Goal: Information Seeking & Learning: Check status

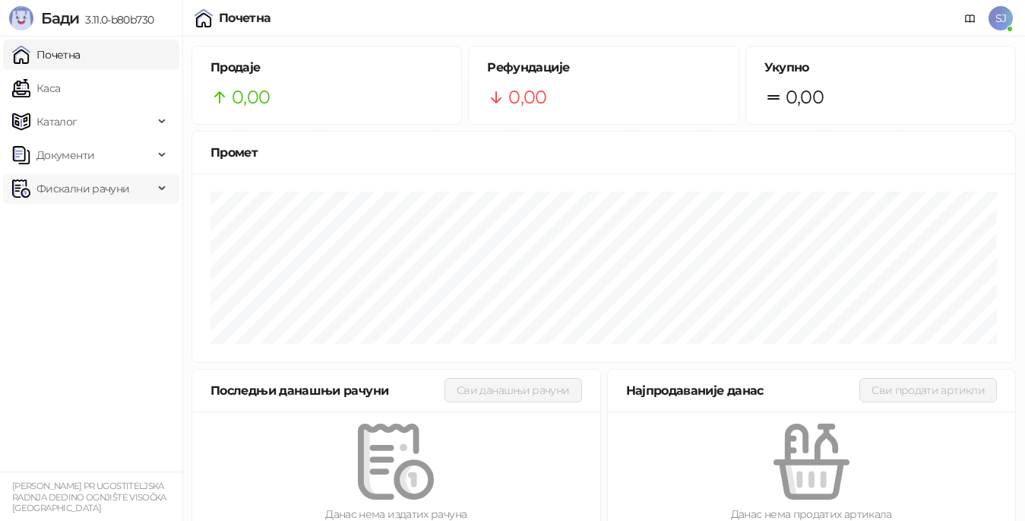
click at [109, 192] on span "Фискални рачуни" at bounding box center [82, 188] width 93 height 30
click at [93, 258] on link "По данима" at bounding box center [58, 255] width 81 height 30
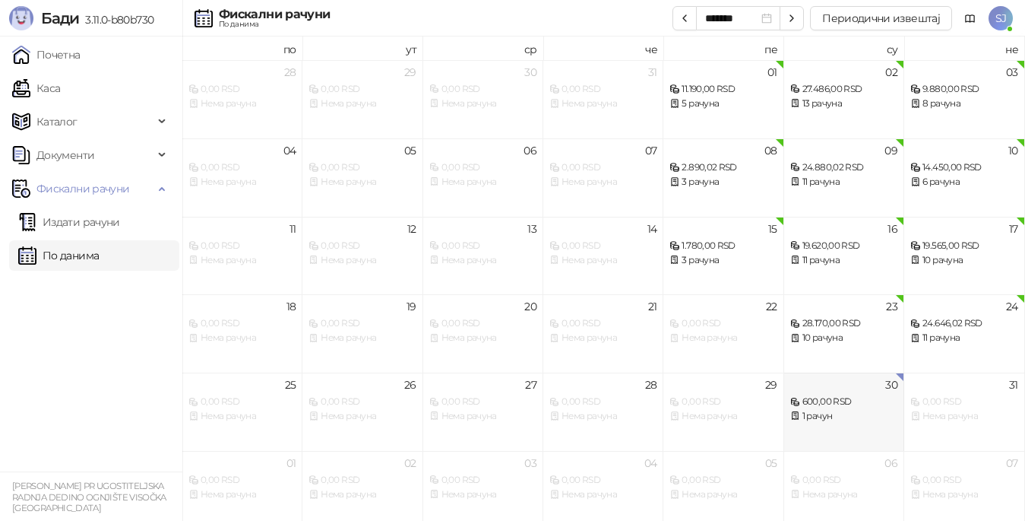
click at [829, 410] on div "1 рачун" at bounding box center [844, 416] width 107 height 14
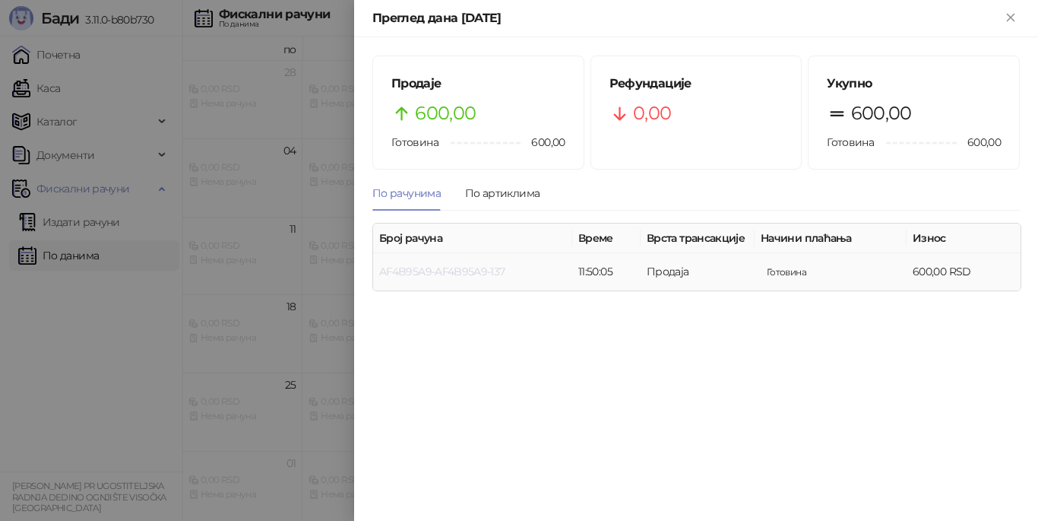
click at [426, 274] on link "AF4B95A9-AF4B95A9-137" at bounding box center [442, 272] width 126 height 14
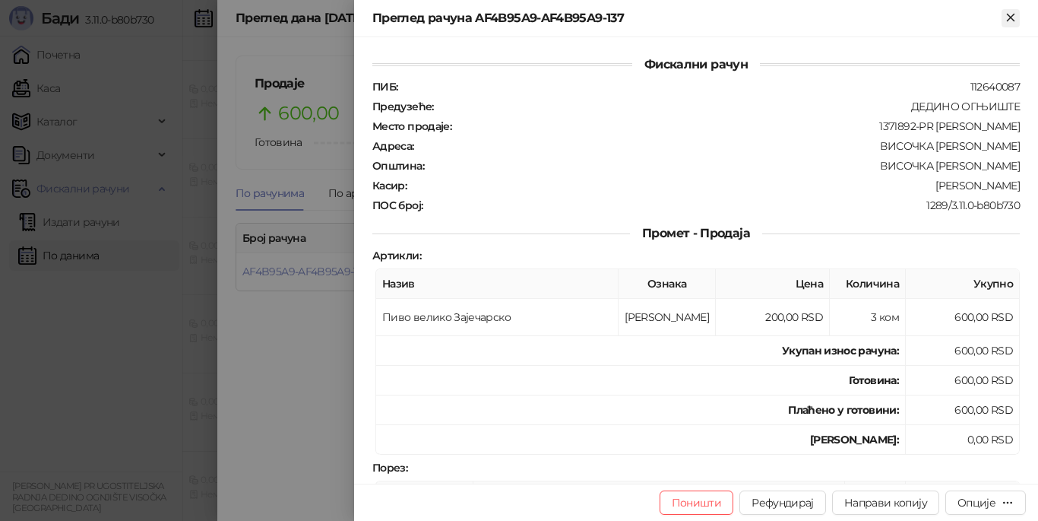
click at [1014, 17] on icon "Close" at bounding box center [1011, 18] width 14 height 14
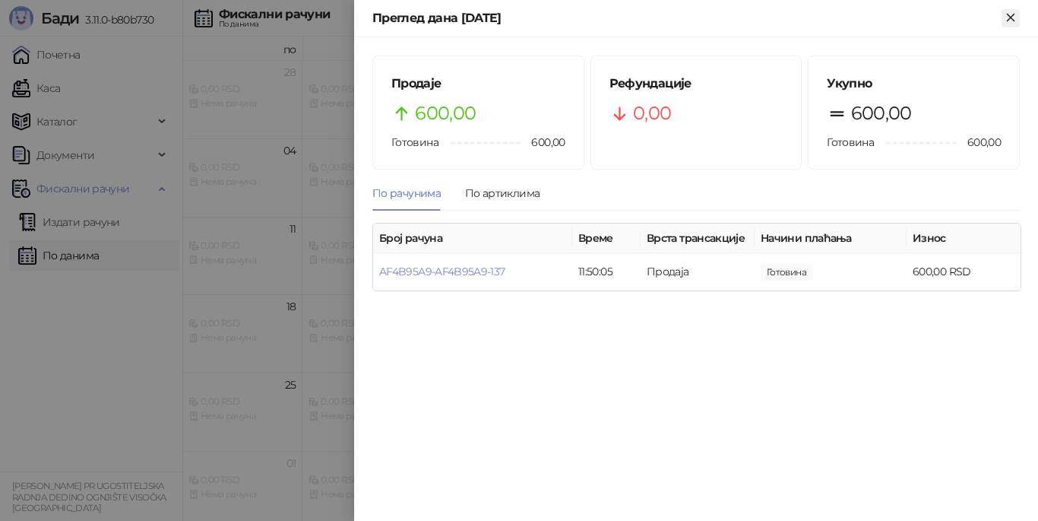
click at [1012, 19] on icon "Close" at bounding box center [1010, 17] width 7 height 7
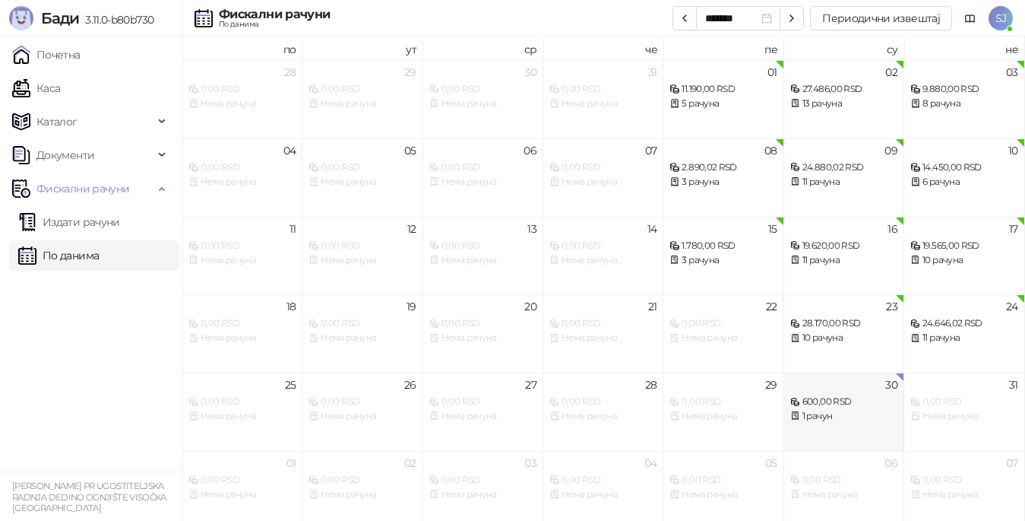
click at [840, 408] on div "600,00 RSD" at bounding box center [844, 401] width 107 height 14
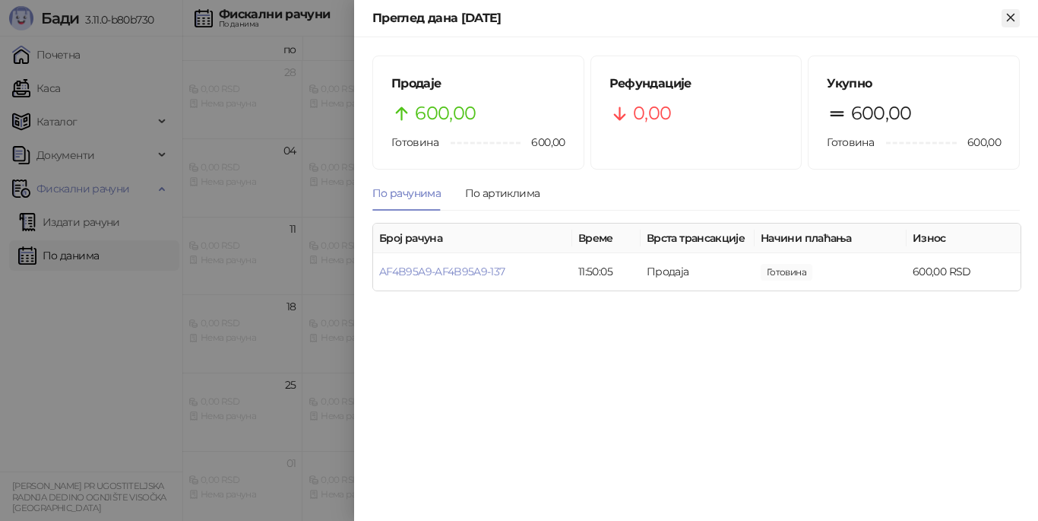
click at [1012, 14] on icon "Close" at bounding box center [1011, 18] width 14 height 14
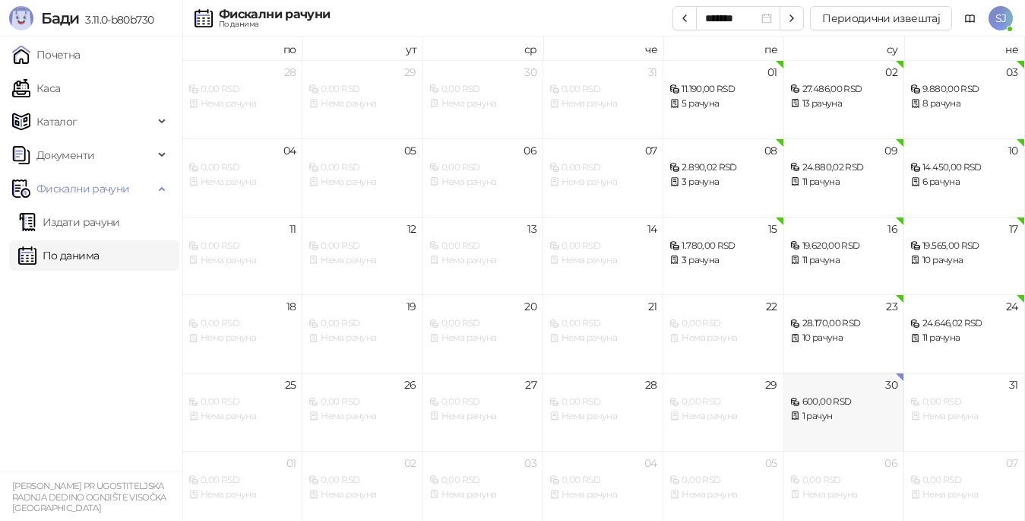
click at [858, 413] on div "1 рачун" at bounding box center [844, 416] width 107 height 14
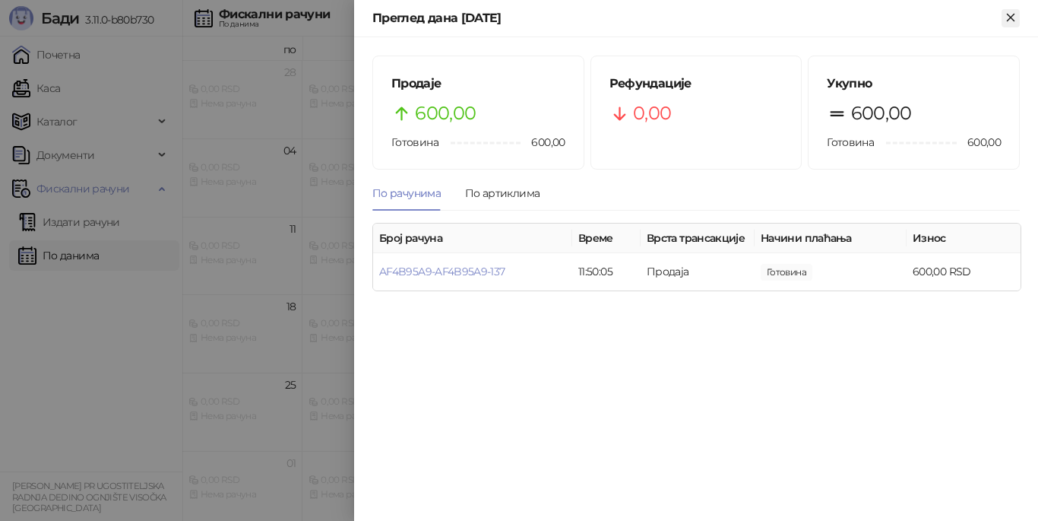
click at [1009, 20] on icon "Close" at bounding box center [1010, 17] width 7 height 7
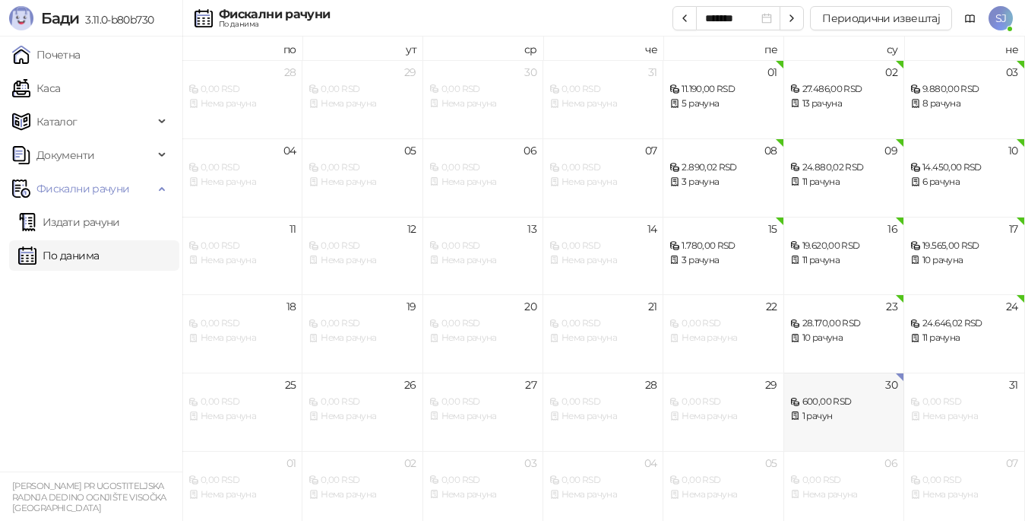
click at [823, 411] on div "1 рачун" at bounding box center [844, 416] width 107 height 14
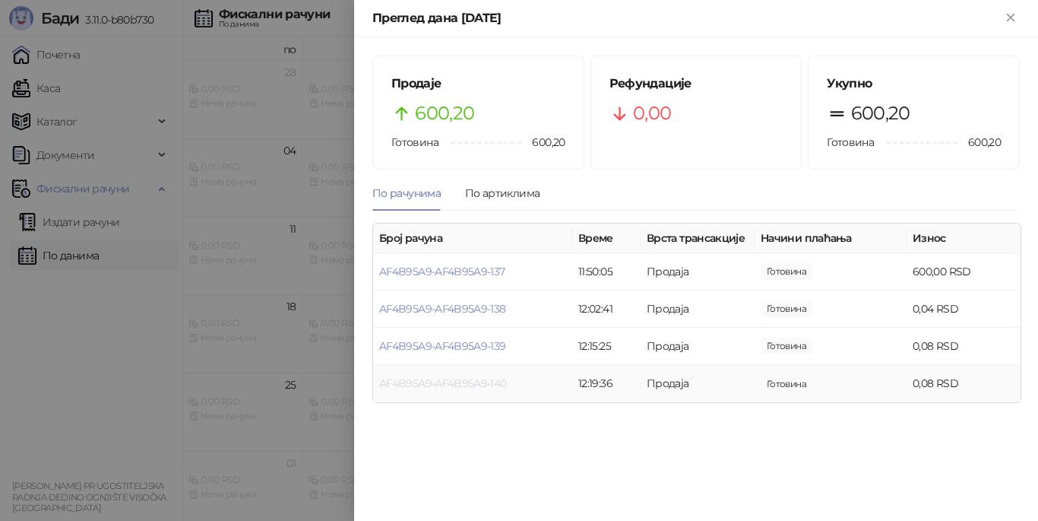
click at [462, 381] on link "AF4B95A9-AF4B95A9-140" at bounding box center [443, 383] width 128 height 14
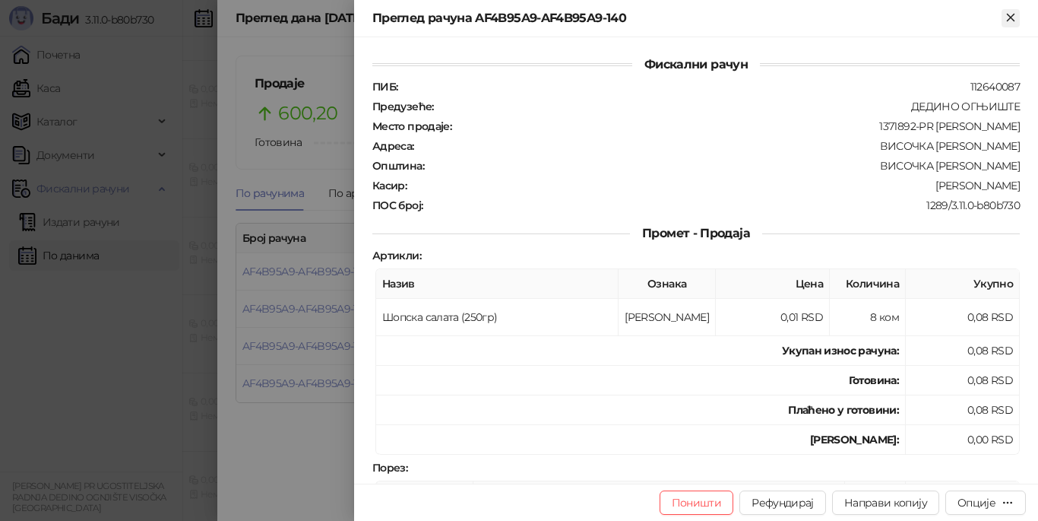
click at [1008, 17] on icon "Close" at bounding box center [1011, 18] width 14 height 14
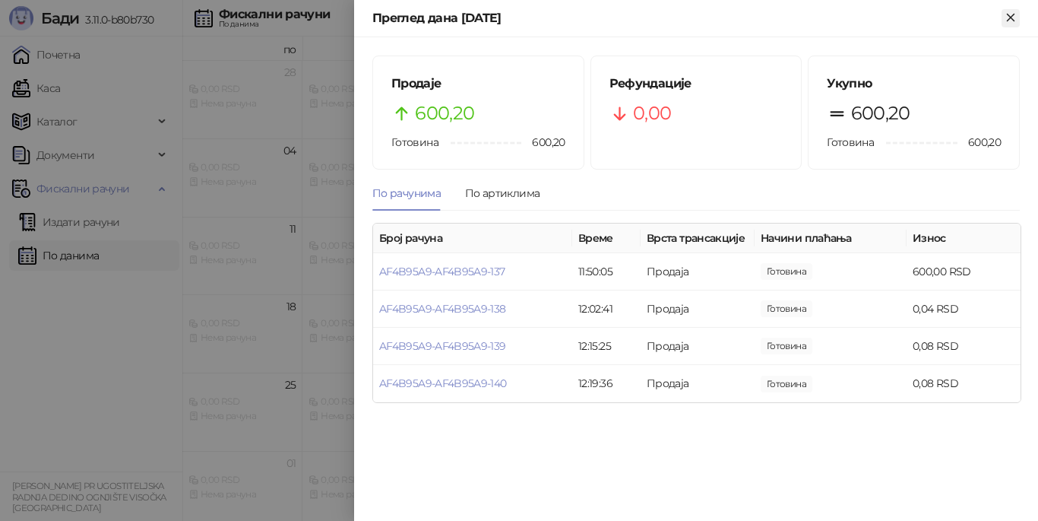
click at [1007, 21] on icon "Close" at bounding box center [1010, 17] width 7 height 7
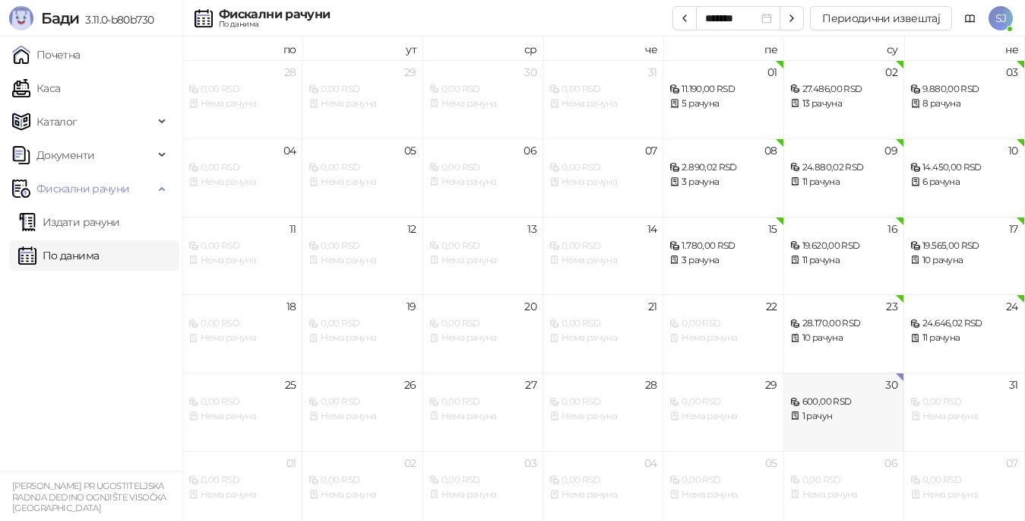
click at [837, 404] on div "600,00 RSD" at bounding box center [844, 401] width 107 height 14
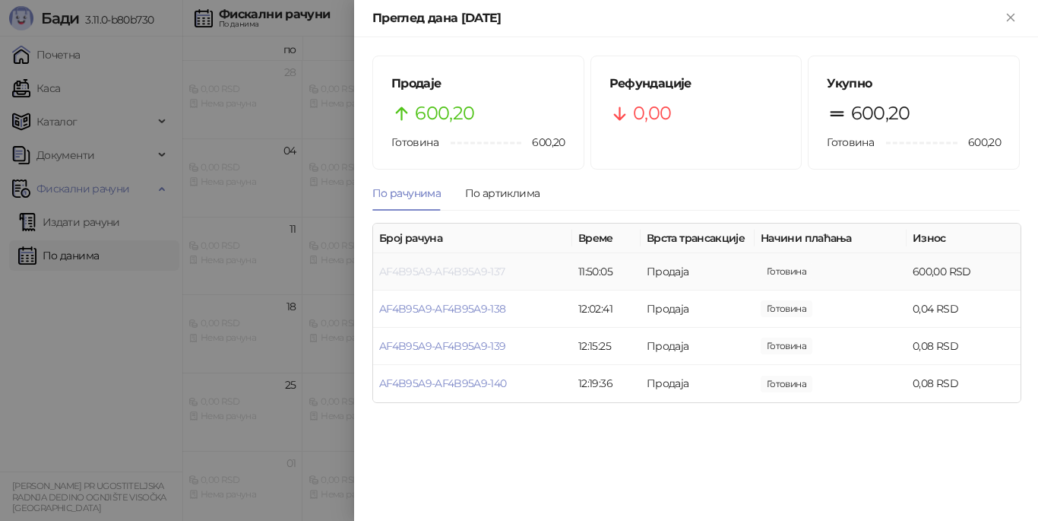
click at [445, 271] on link "AF4B95A9-AF4B95A9-137" at bounding box center [442, 272] width 126 height 14
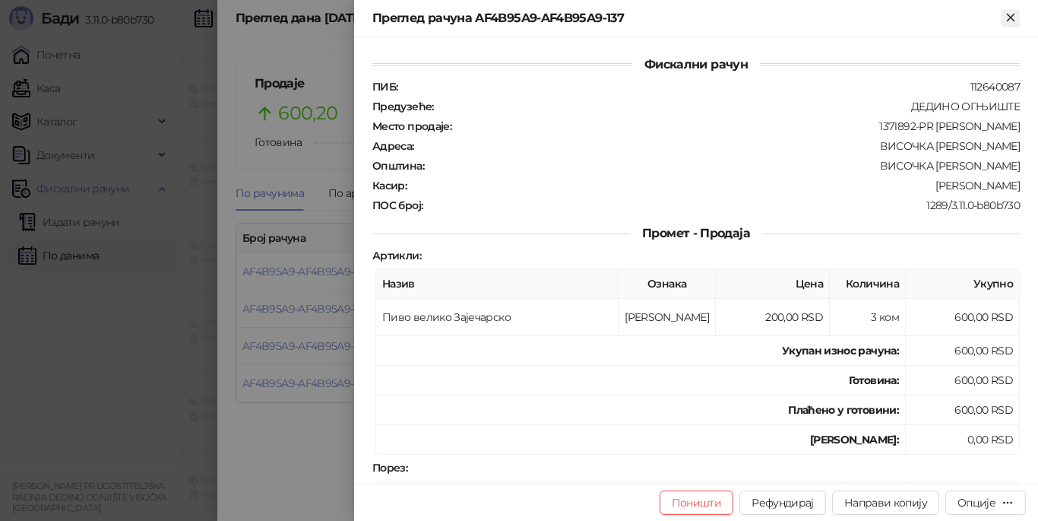
click at [1012, 17] on icon "Close" at bounding box center [1010, 17] width 7 height 7
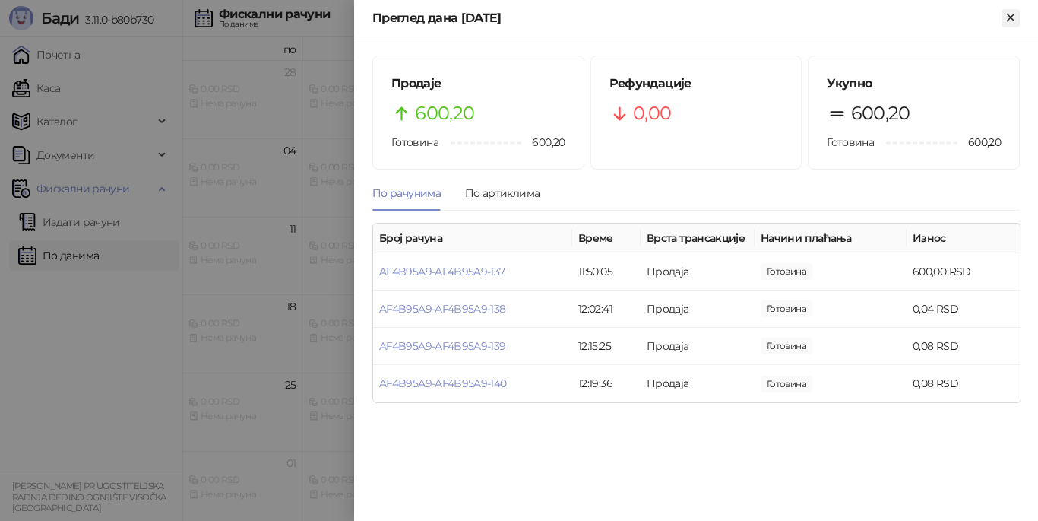
click at [1009, 17] on icon "Close" at bounding box center [1010, 17] width 7 height 7
